Goal: Task Accomplishment & Management: Use online tool/utility

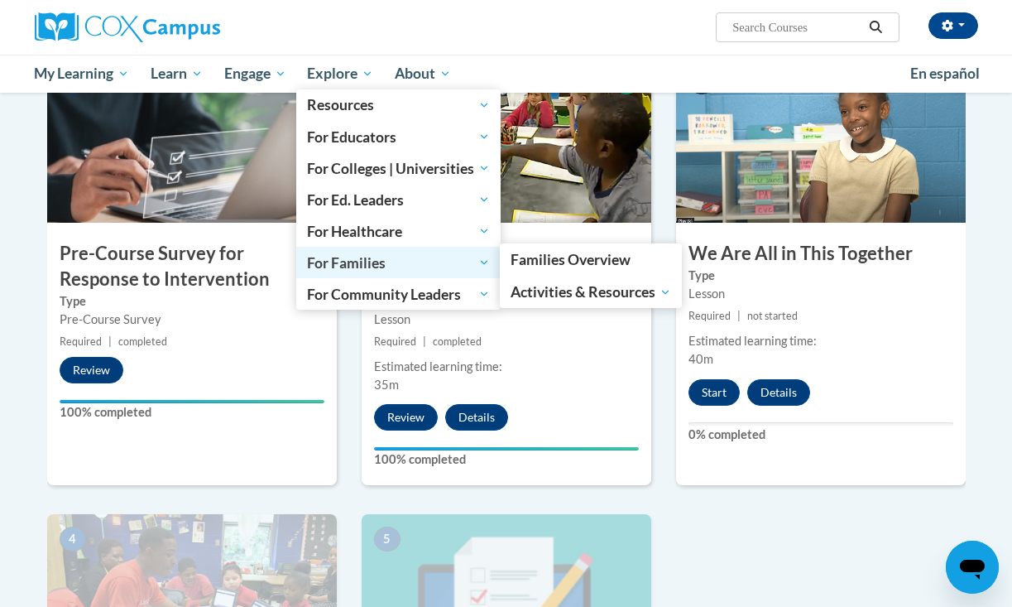
scroll to position [295, 0]
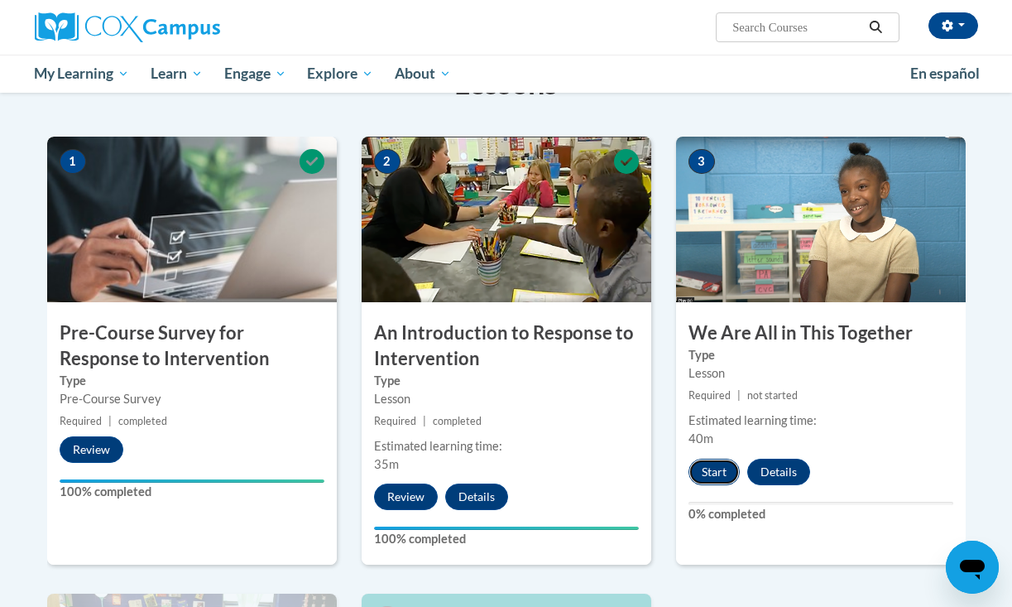
click at [702, 469] on button "Start" at bounding box center [713, 471] width 51 height 26
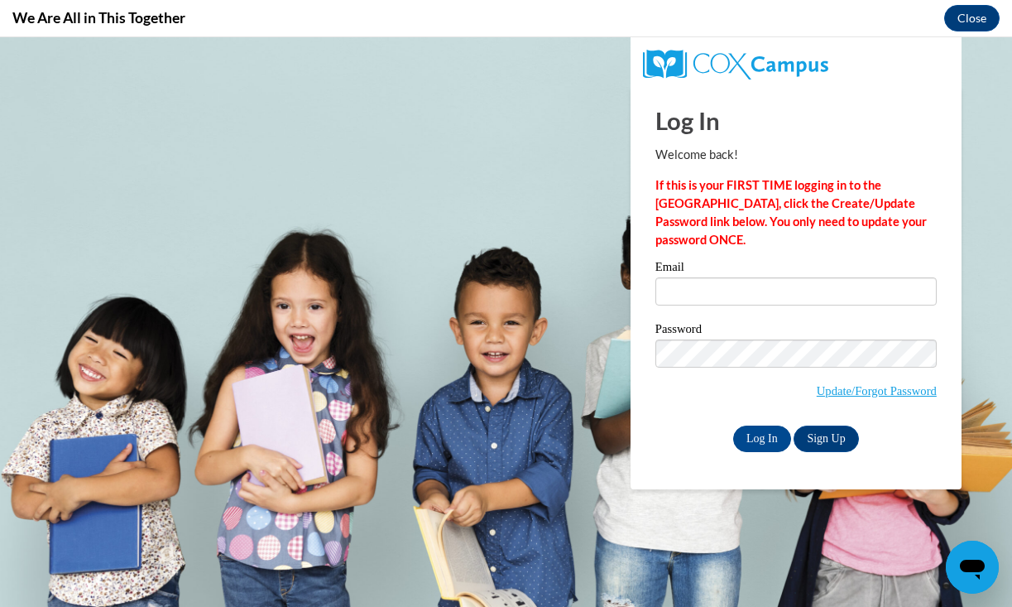
scroll to position [0, 0]
type input "[EMAIL_ADDRESS][DOMAIN_NAME]"
click at [762, 440] on input "Log In" at bounding box center [762, 438] width 58 height 26
